Goal: Information Seeking & Learning: Compare options

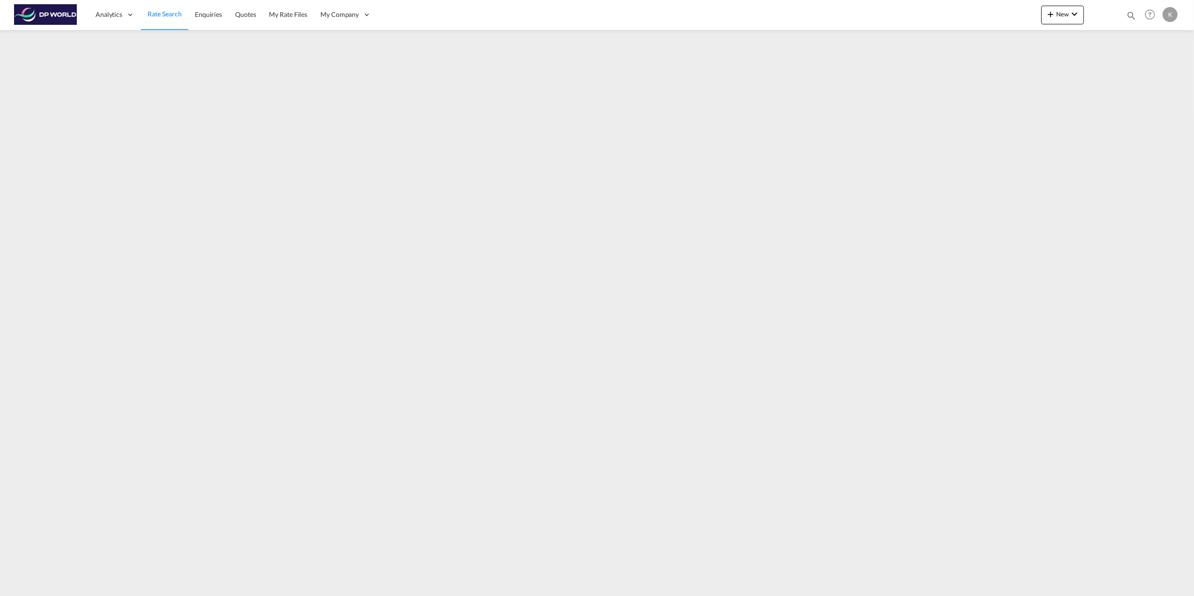
click at [170, 15] on span "Rate Search" at bounding box center [165, 14] width 34 height 8
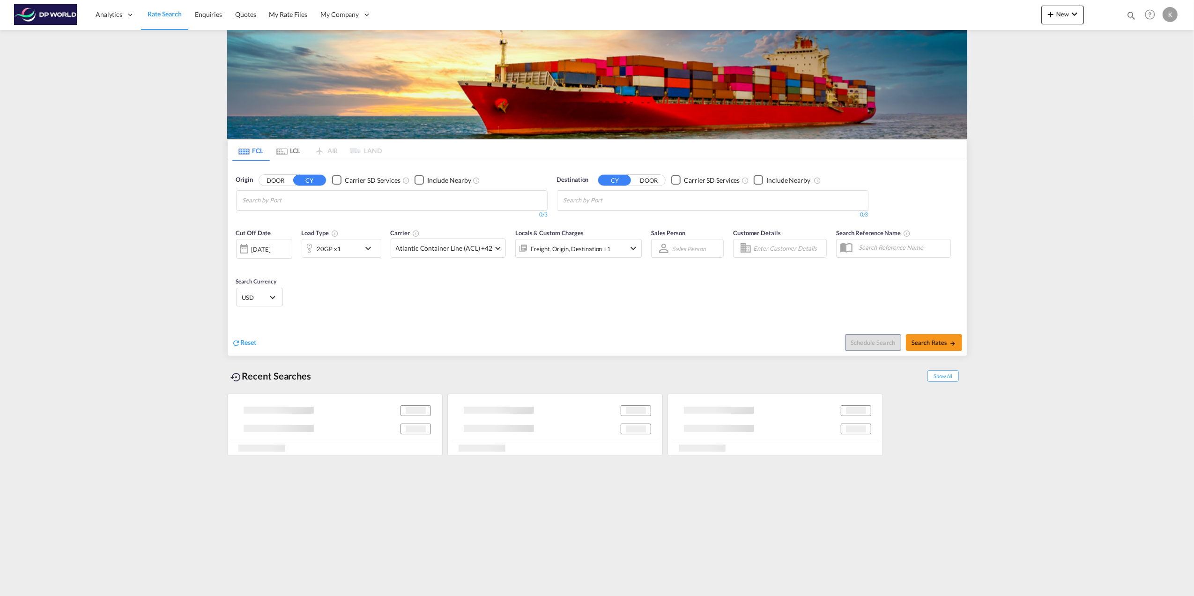
click at [264, 200] on input "Chips input." at bounding box center [287, 200] width 89 height 15
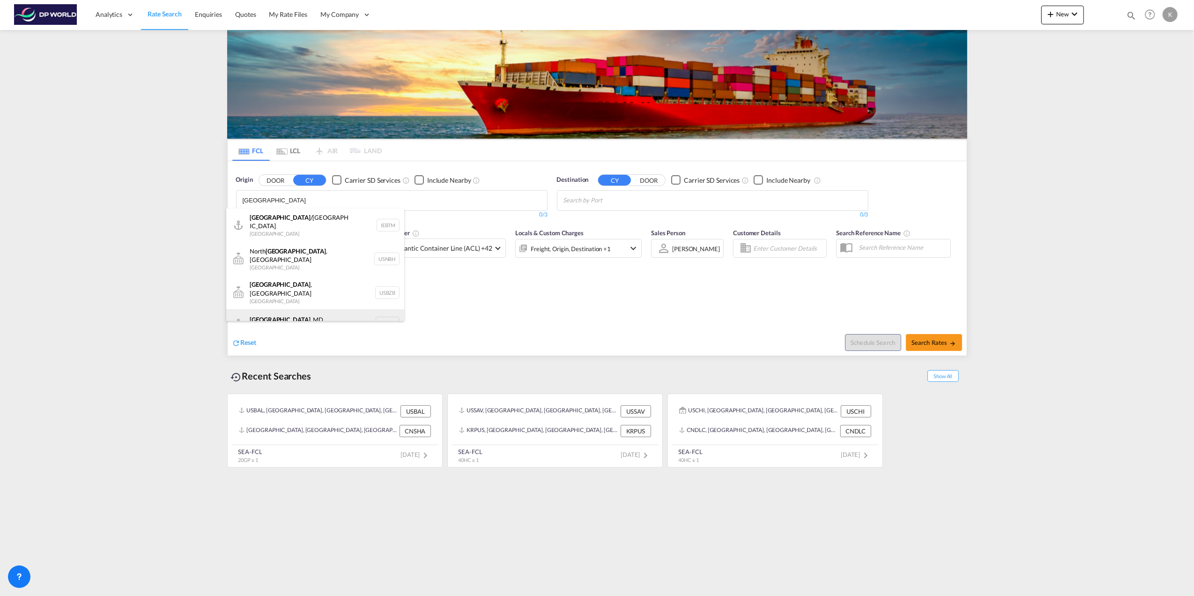
type input "[GEOGRAPHIC_DATA]"
click at [289, 309] on div "[GEOGRAPHIC_DATA] , [GEOGRAPHIC_DATA] [GEOGRAPHIC_DATA] USBAL" at bounding box center [315, 323] width 178 height 28
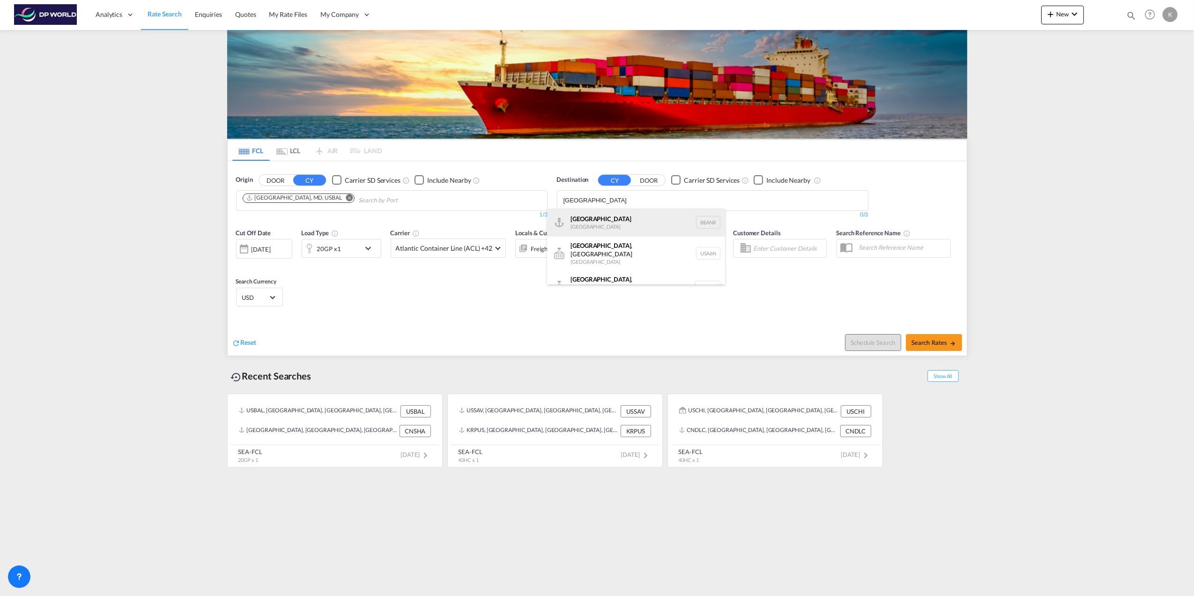
type input "[GEOGRAPHIC_DATA]"
click at [617, 223] on div "[GEOGRAPHIC_DATA] [GEOGRAPHIC_DATA] BEANR" at bounding box center [636, 222] width 178 height 28
click at [368, 250] on md-icon "icon-chevron-down" at bounding box center [371, 248] width 16 height 11
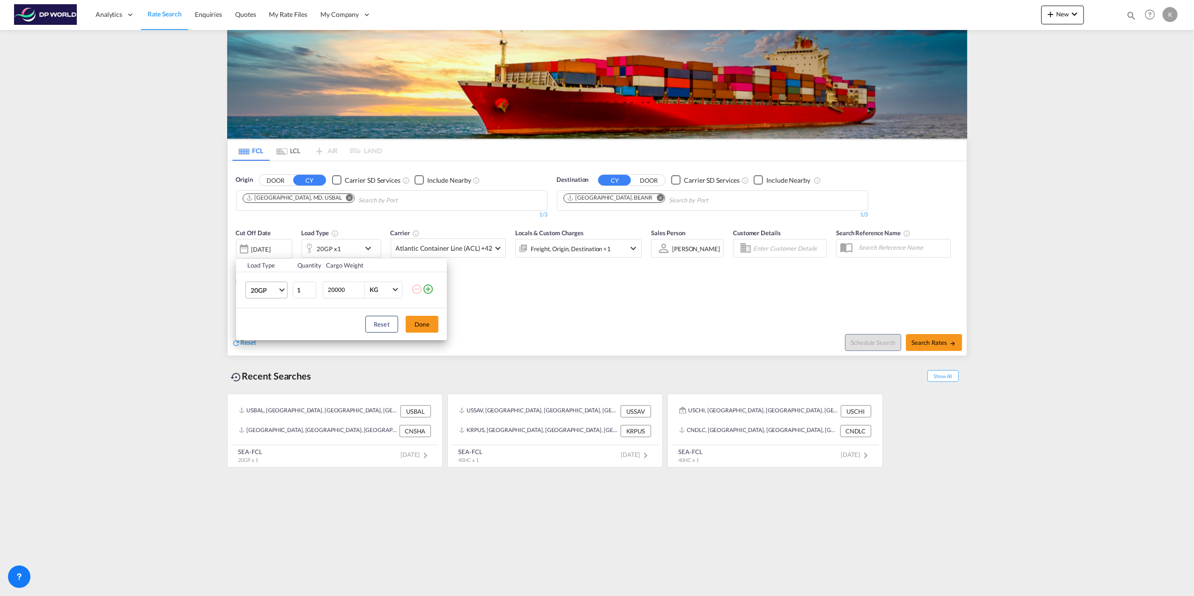
click at [280, 292] on md-select-value "20GP" at bounding box center [268, 290] width 37 height 16
click at [276, 315] on md-option "40GP" at bounding box center [275, 313] width 64 height 22
click at [419, 329] on button "Done" at bounding box center [422, 324] width 33 height 17
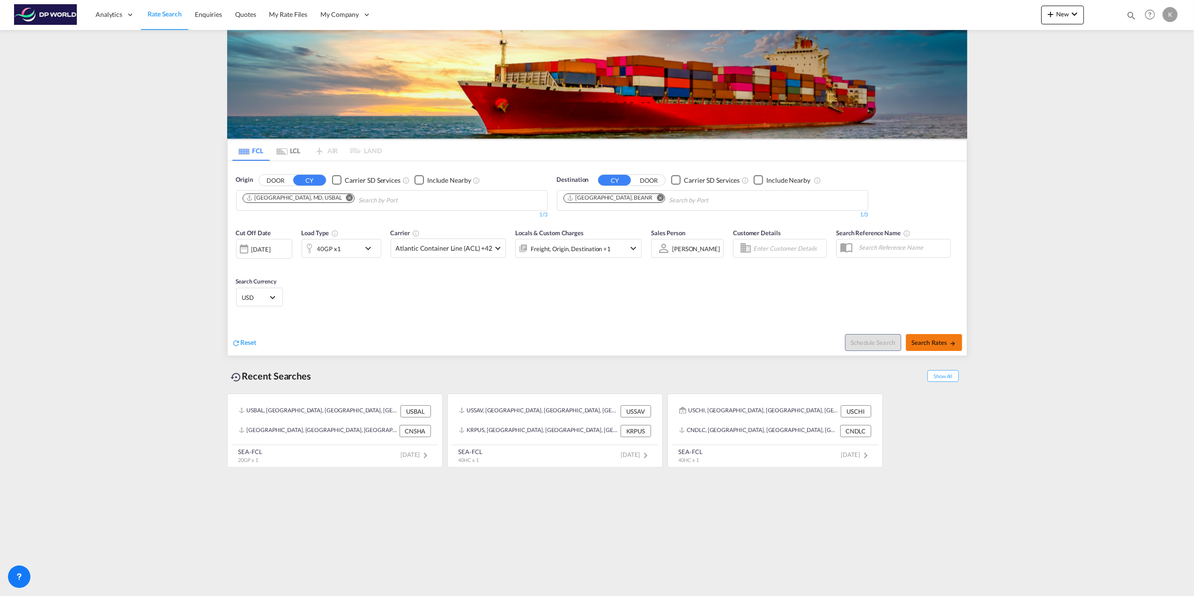
click at [926, 342] on span "Search Rates" at bounding box center [933, 342] width 45 height 7
type input "USBAL to BEANR / [DATE]"
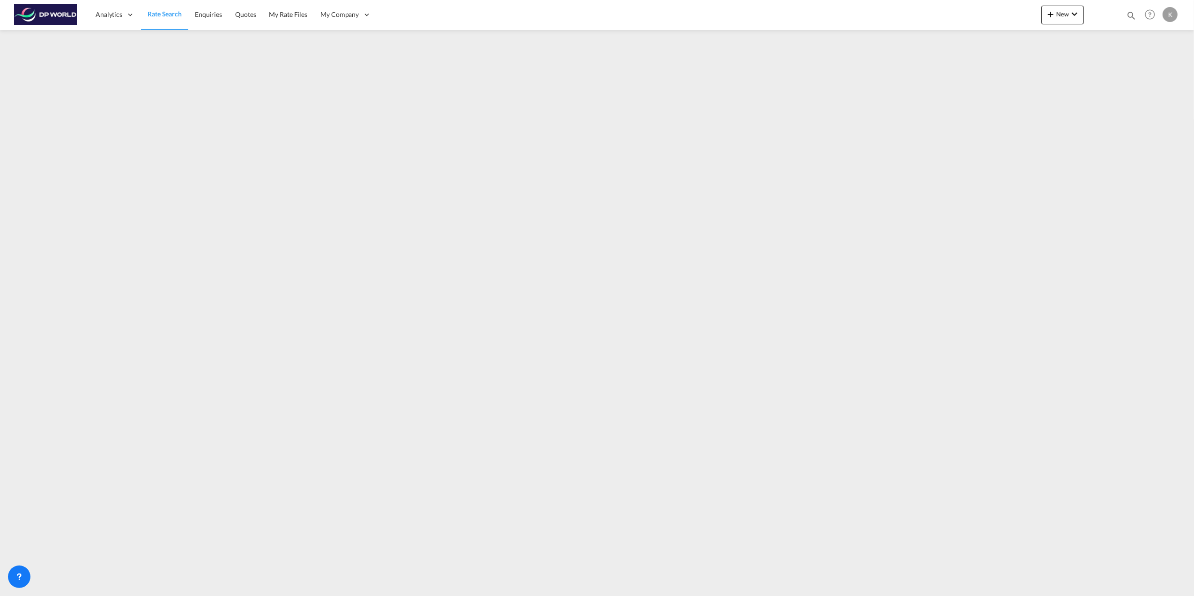
click at [162, 14] on span "Rate Search" at bounding box center [165, 14] width 34 height 8
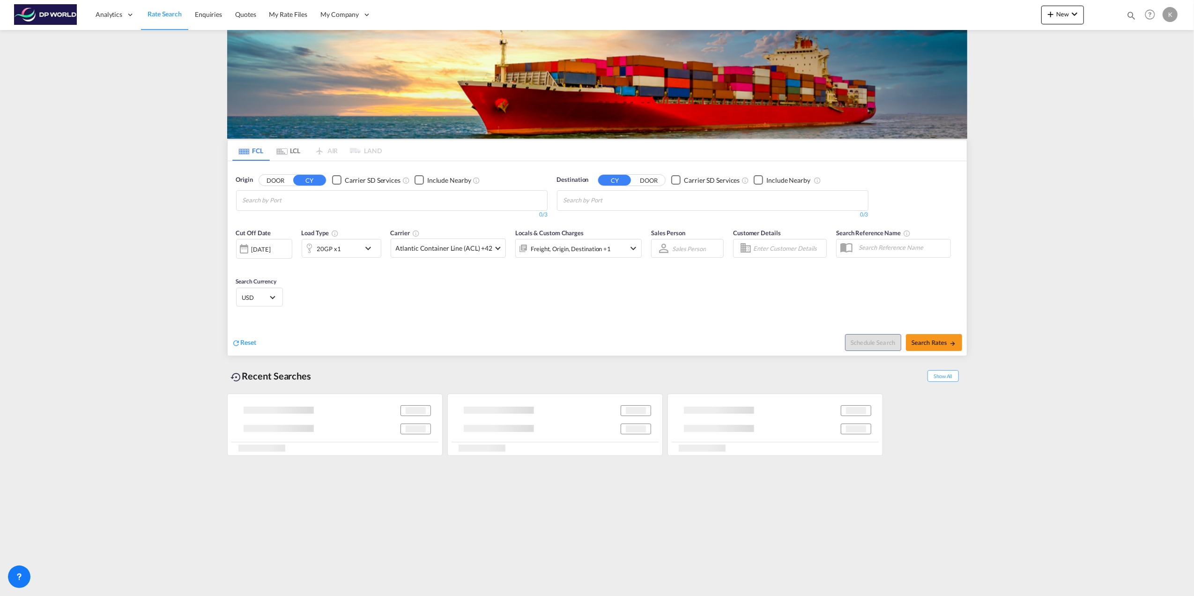
click at [295, 201] on input "Chips input." at bounding box center [287, 200] width 89 height 15
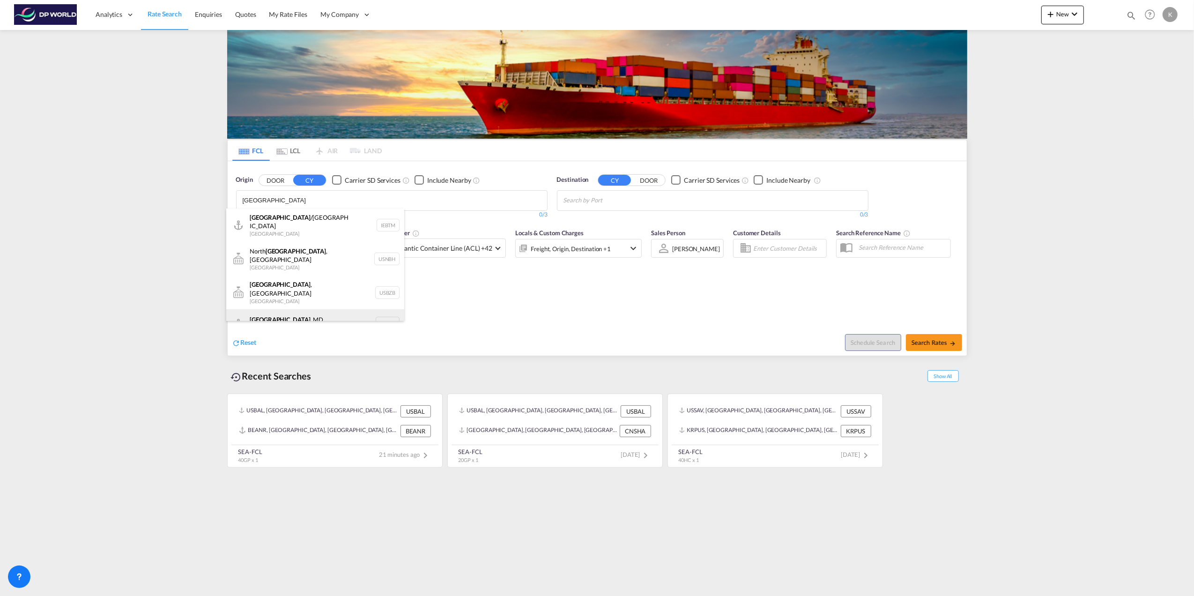
type input "[GEOGRAPHIC_DATA]"
click at [298, 309] on div "[GEOGRAPHIC_DATA] , [GEOGRAPHIC_DATA] [GEOGRAPHIC_DATA] USBAL" at bounding box center [315, 323] width 178 height 28
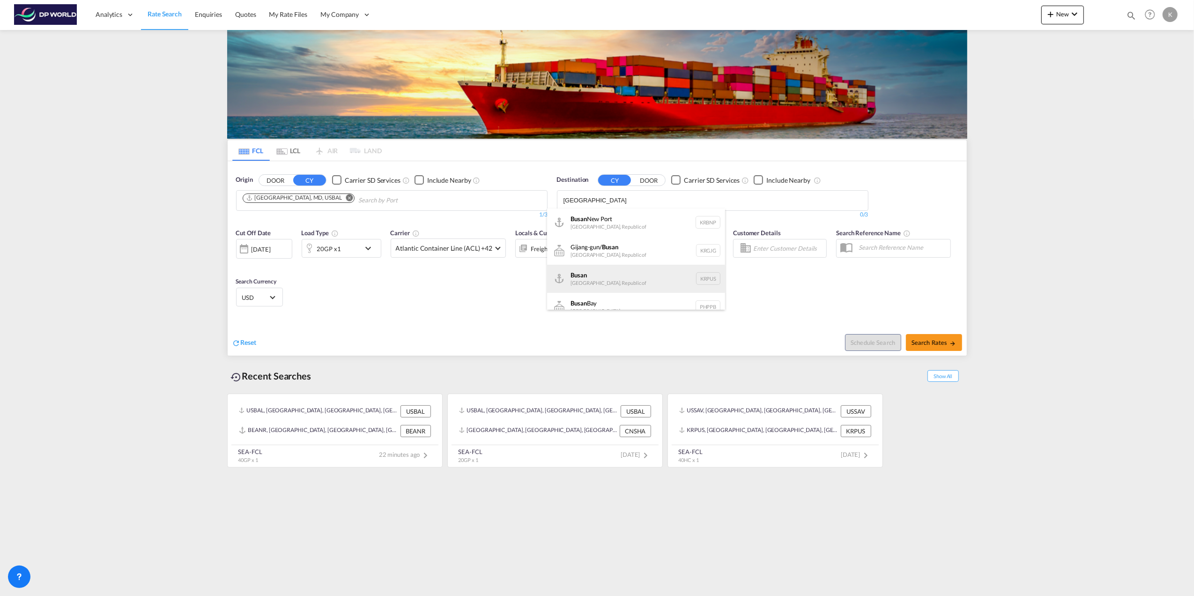
type input "[GEOGRAPHIC_DATA]"
click at [634, 265] on div "Busan Korea, Republic of KRPUS" at bounding box center [636, 279] width 178 height 28
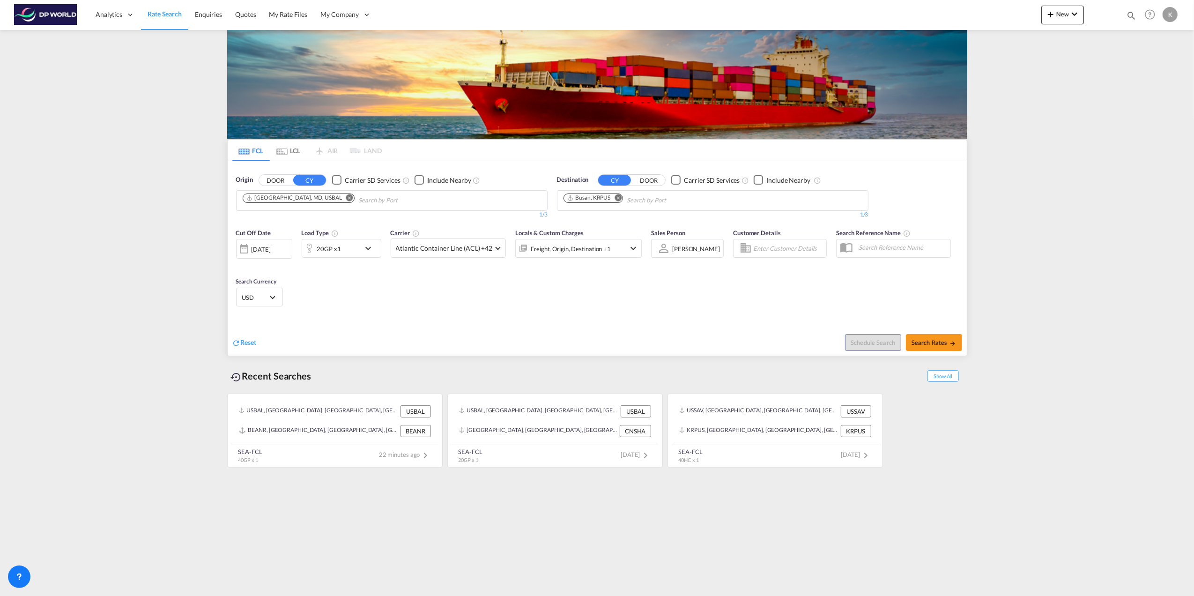
click at [366, 246] on md-icon "icon-chevron-down" at bounding box center [371, 248] width 16 height 11
click at [282, 287] on span "Choose: \a20GP" at bounding box center [281, 288] width 5 height 5
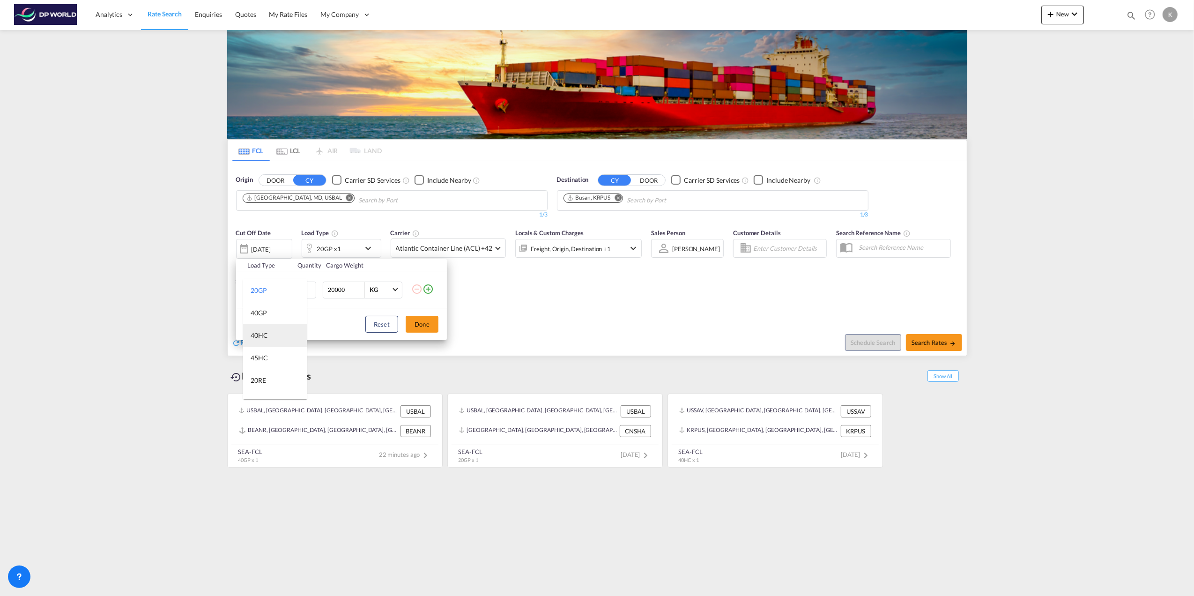
click at [272, 334] on md-option "40HC" at bounding box center [275, 335] width 64 height 22
click at [431, 324] on button "Done" at bounding box center [422, 324] width 33 height 17
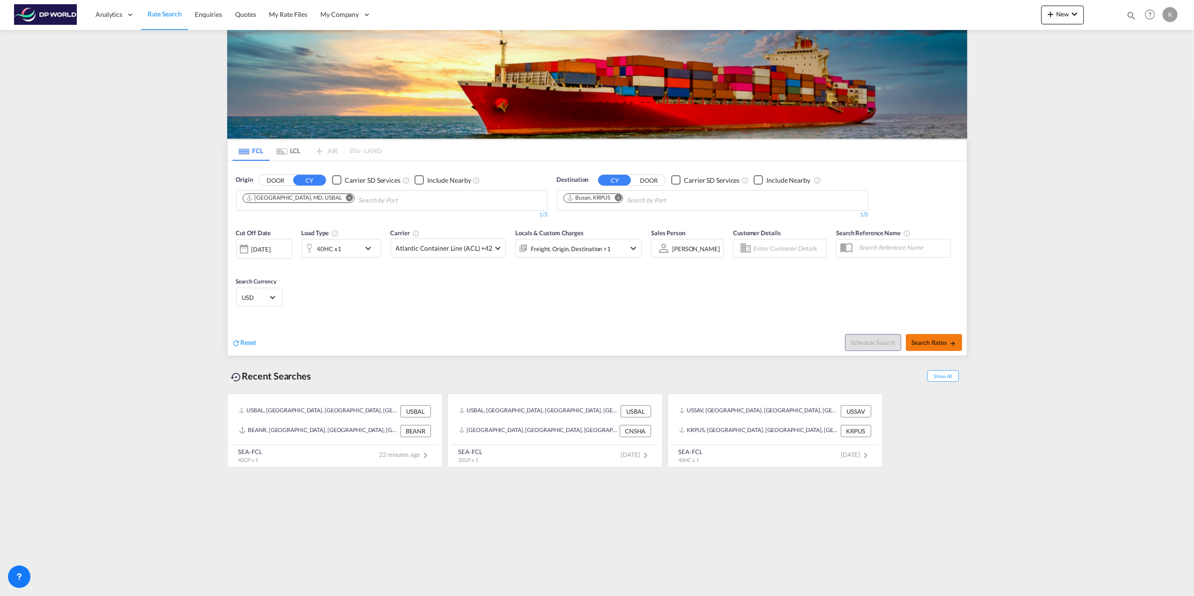
click at [939, 347] on button "Search Rates" at bounding box center [934, 342] width 56 height 17
type input "USBAL to KRPUS / [DATE]"
